Goal: Information Seeking & Learning: Learn about a topic

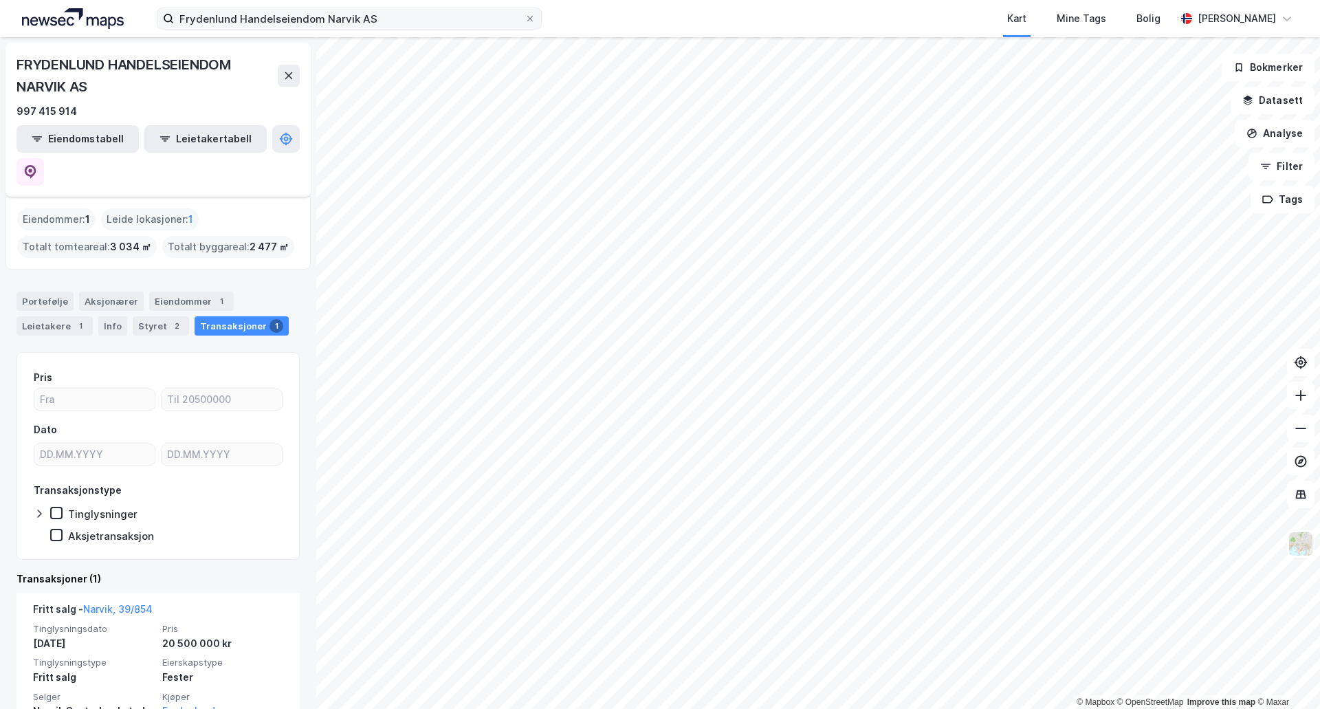
scroll to position [35, 0]
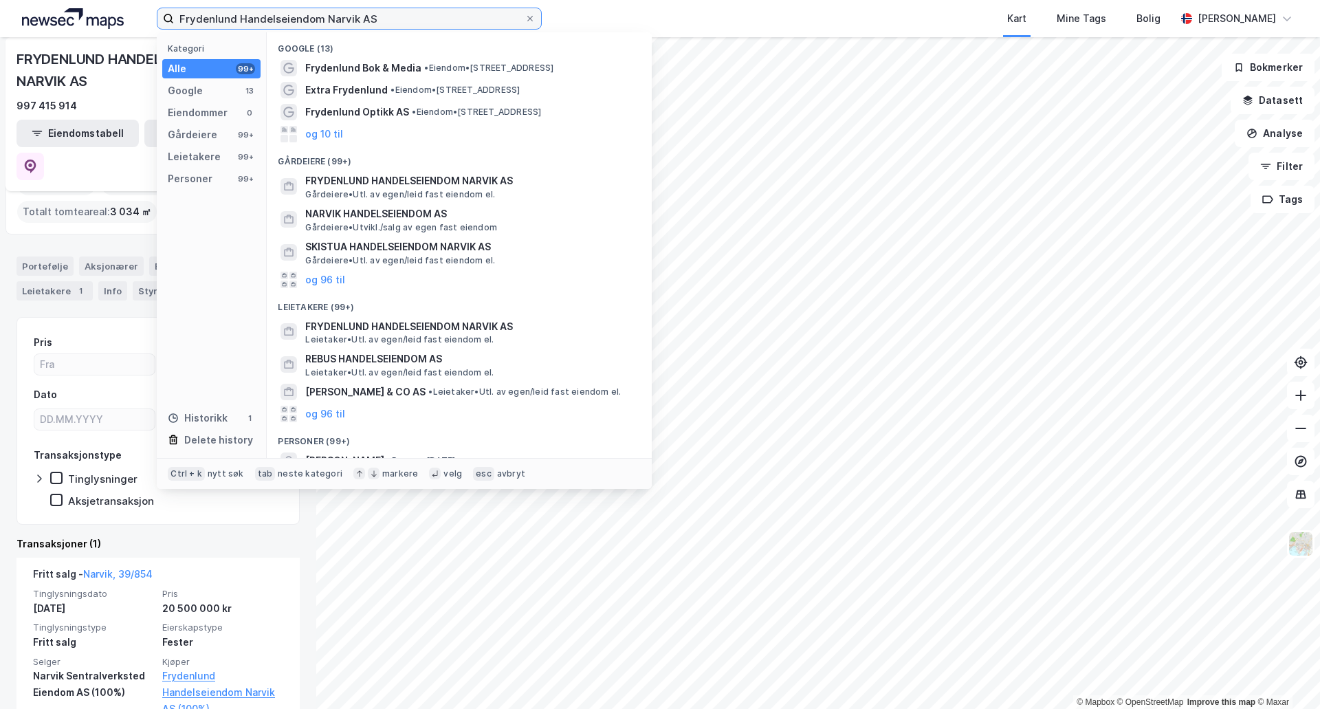
drag, startPoint x: 395, startPoint y: 18, endPoint x: 0, endPoint y: -15, distance: 396.6
click at [0, 0] on html "Frydenlund Handelseiendom Narvik AS Kategori Alle 99+ Google 13 Eiendommer 0 Gå…" at bounding box center [660, 354] width 1320 height 709
paste input "Vøyenenga Næringsutvikling"
type input "Vøyenenga Næringsutvikling AS"
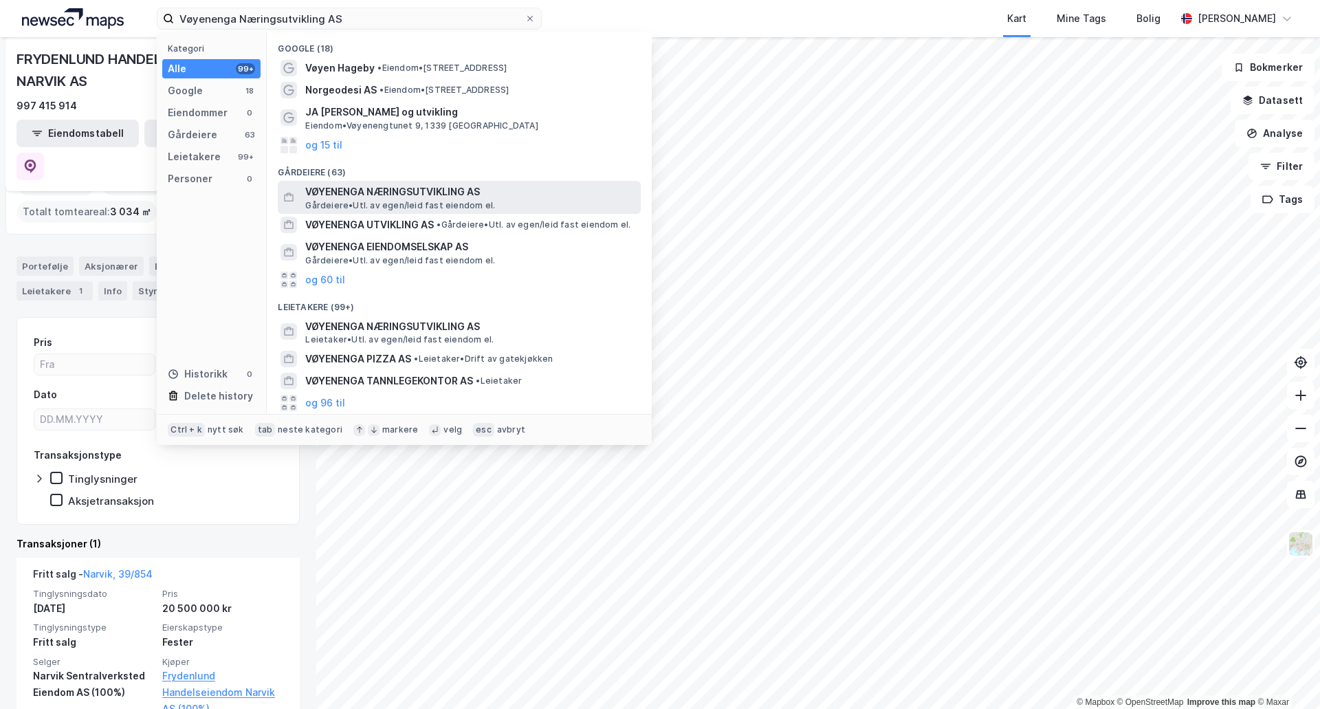
click at [399, 190] on span "VØYENENGA NÆRINGSUTVIKLING AS" at bounding box center [470, 192] width 330 height 16
